Goal: Information Seeking & Learning: Learn about a topic

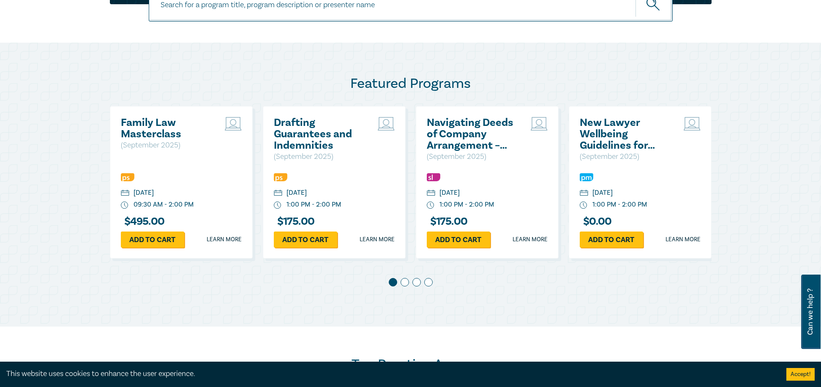
scroll to position [380, 0]
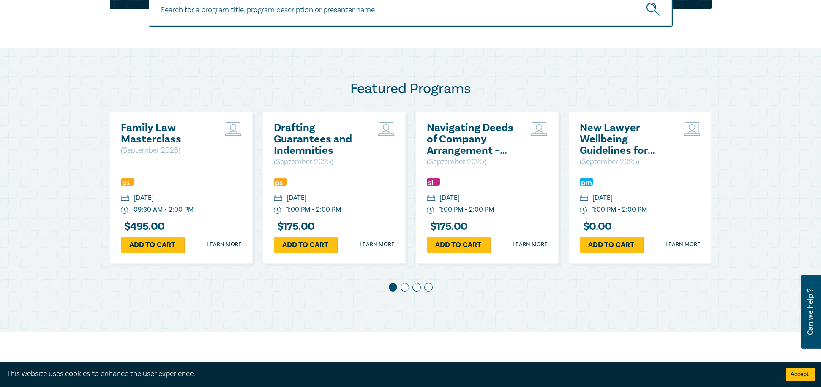
click at [653, 177] on div "Featured Programs Family Law Masterclass ( September 2025 ) Thursday, 11 Septem…" at bounding box center [410, 190] width 821 height 284
click at [406, 285] on span at bounding box center [404, 287] width 8 height 8
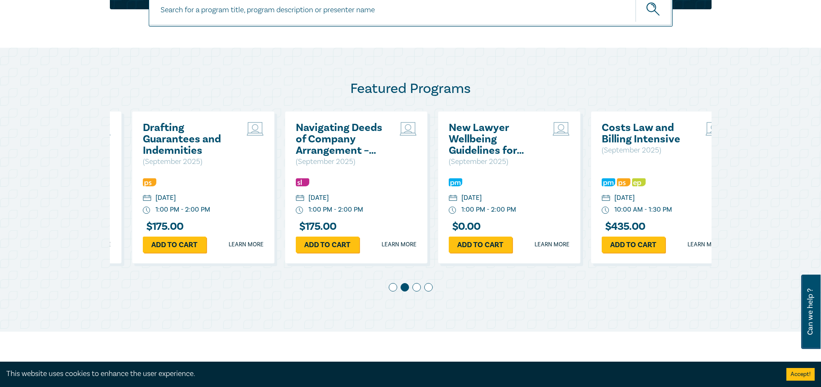
scroll to position [0, 153]
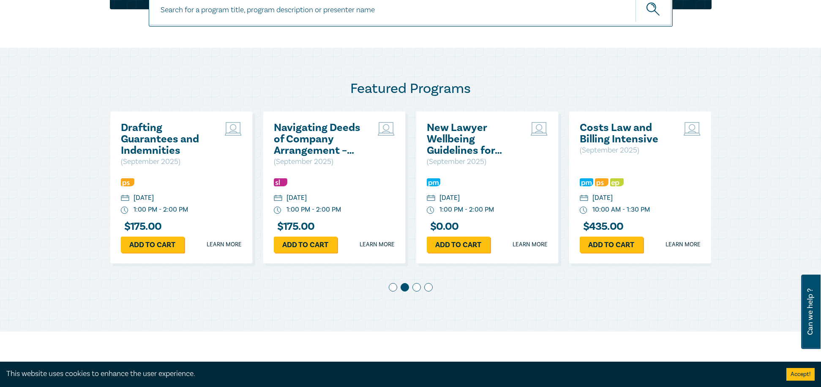
click at [416, 287] on span at bounding box center [416, 287] width 8 height 8
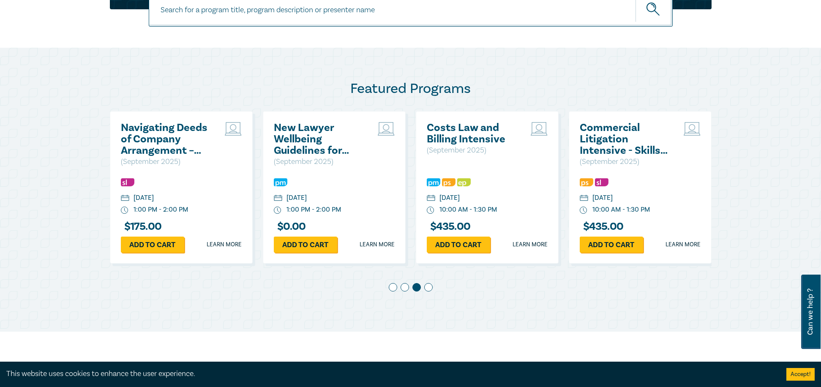
click at [431, 287] on span at bounding box center [428, 287] width 8 height 8
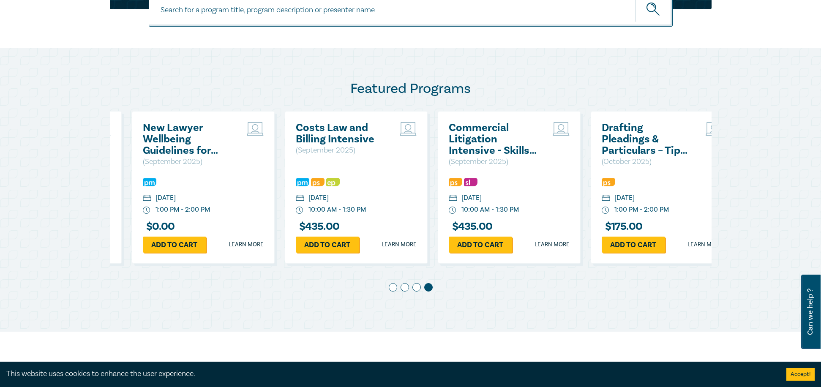
scroll to position [0, 459]
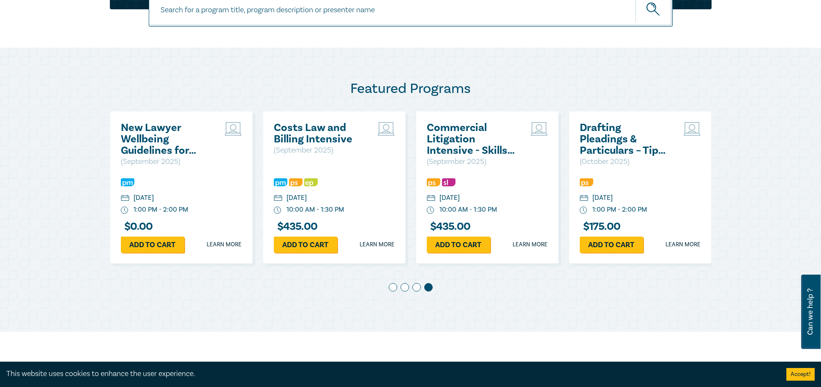
click at [391, 291] on span at bounding box center [393, 287] width 8 height 8
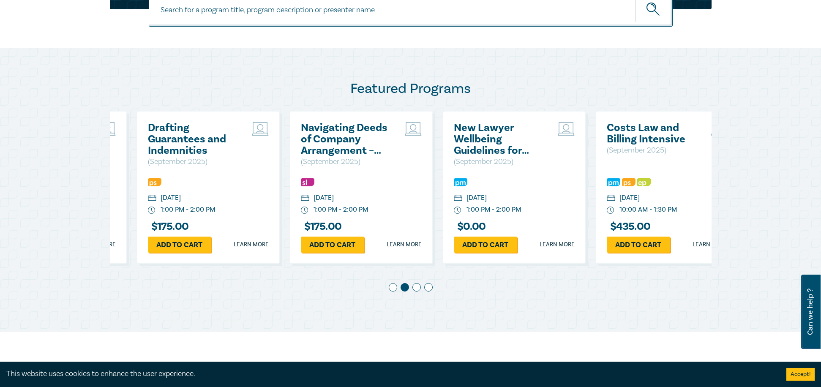
scroll to position [0, 0]
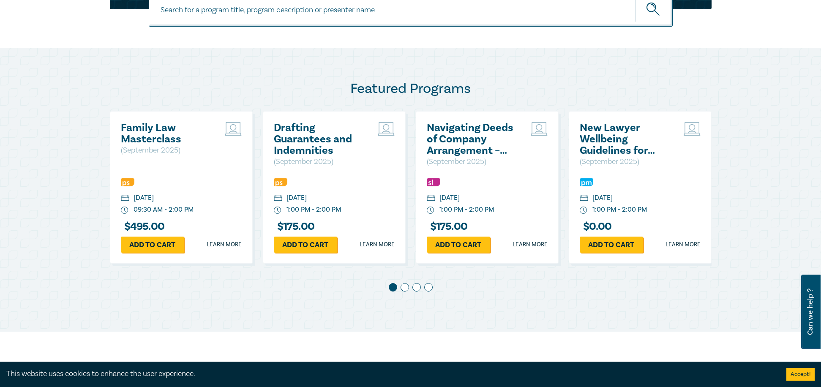
click at [478, 130] on h2 "Navigating Deeds of Company Arrangement – Strategy and Structure" at bounding box center [472, 139] width 91 height 34
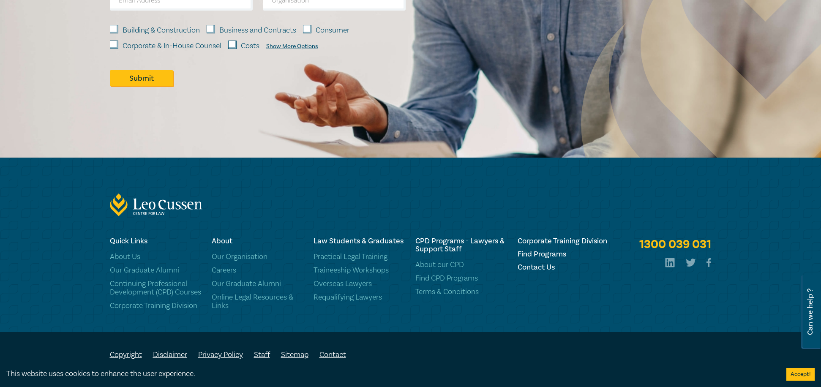
scroll to position [724, 0]
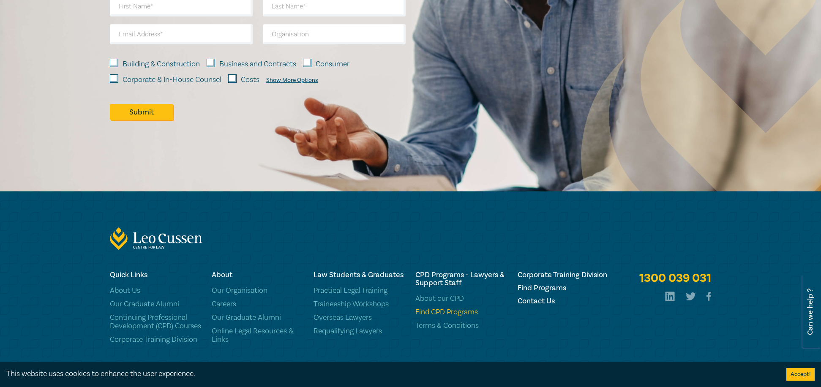
click at [451, 308] on link "Find CPD Programs" at bounding box center [461, 312] width 92 height 8
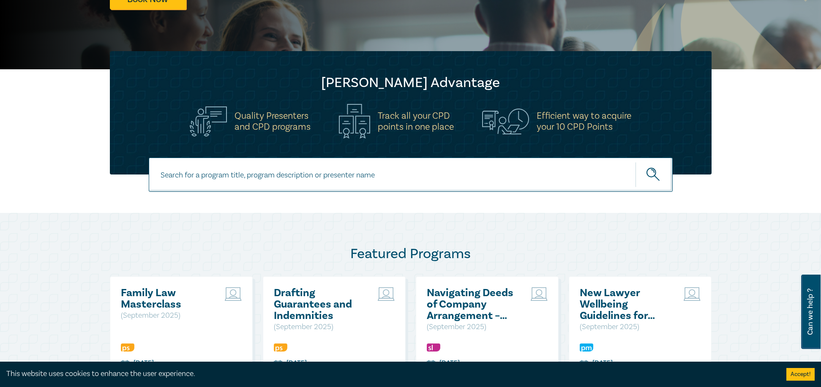
scroll to position [211, 0]
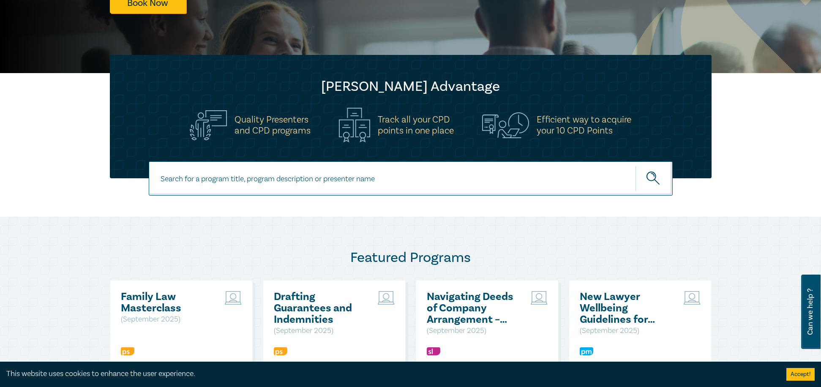
click at [310, 180] on input at bounding box center [411, 178] width 524 height 34
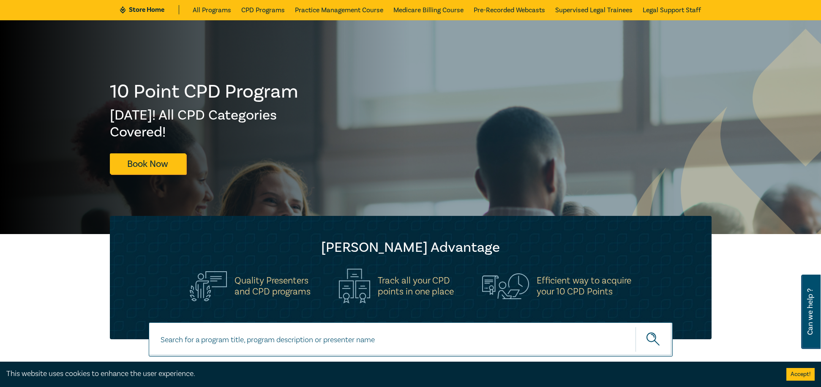
scroll to position [42, 0]
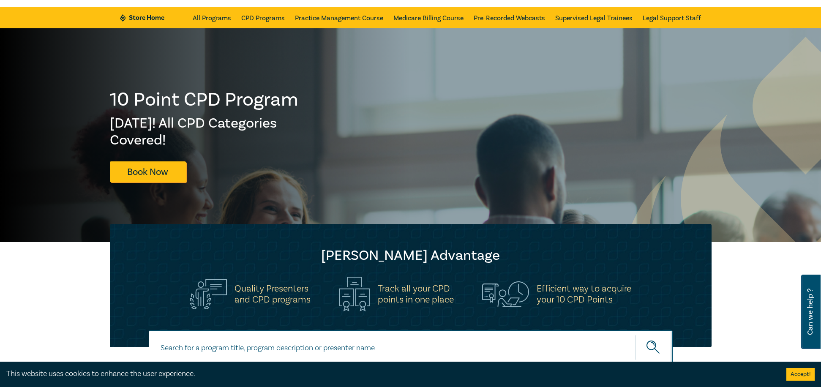
click at [428, 298] on h5 "Track all your CPD points in one place" at bounding box center [416, 294] width 76 height 22
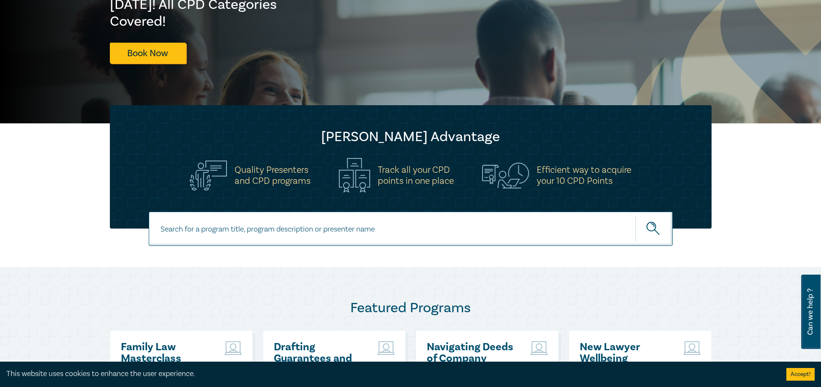
scroll to position [169, 0]
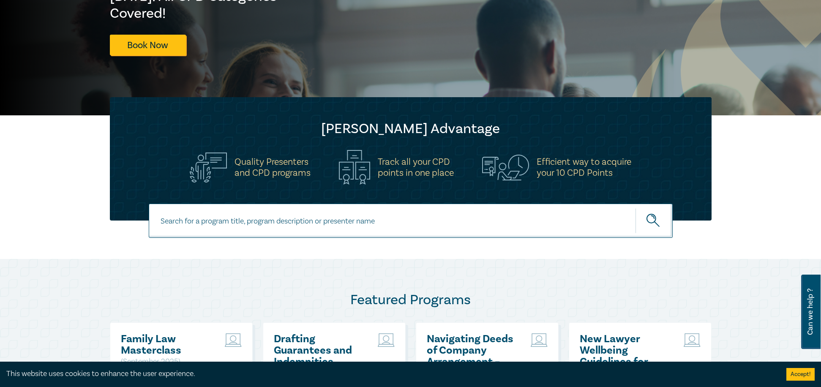
click at [616, 169] on h5 "Efficient way to acquire your 10 CPD Points" at bounding box center [583, 167] width 95 height 22
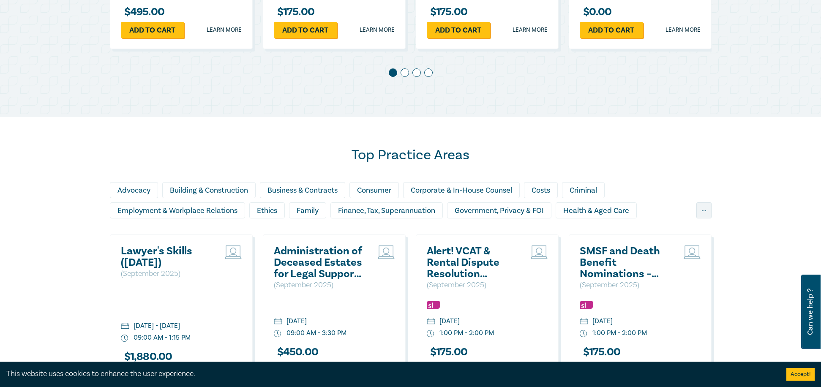
scroll to position [718, 0]
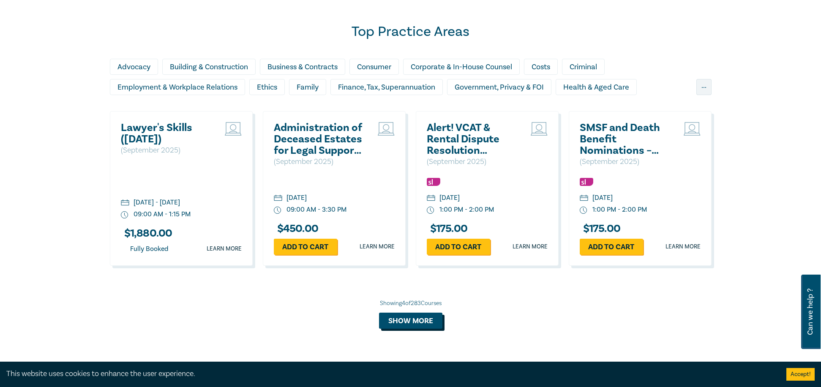
click at [408, 320] on button "Show more" at bounding box center [410, 321] width 63 height 16
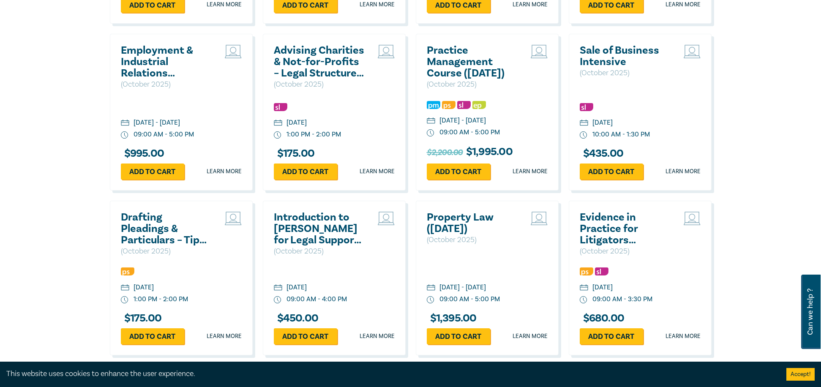
scroll to position [1605, 0]
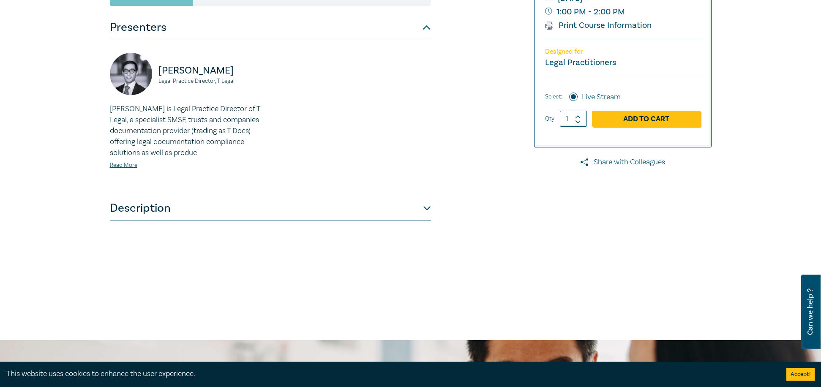
scroll to position [338, 0]
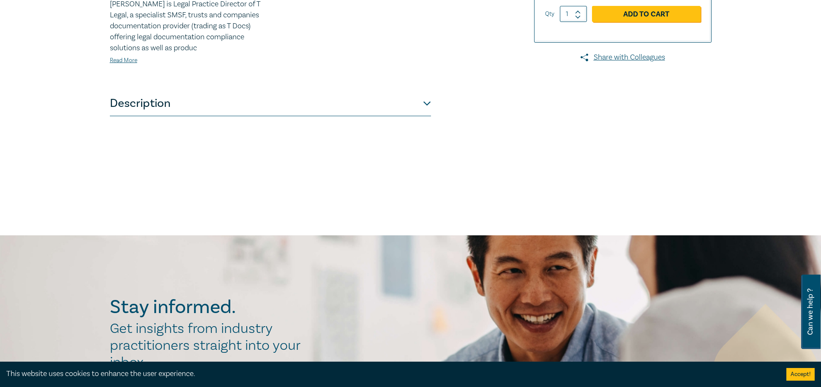
click at [426, 108] on button "Description" at bounding box center [270, 103] width 321 height 25
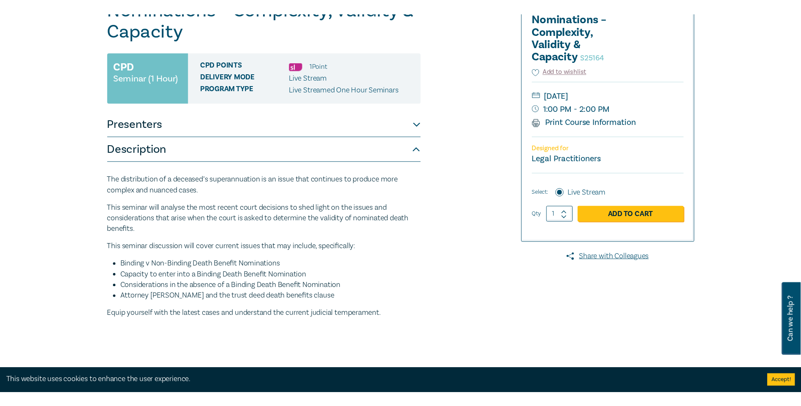
scroll to position [127, 0]
